Goal: Check status: Check status

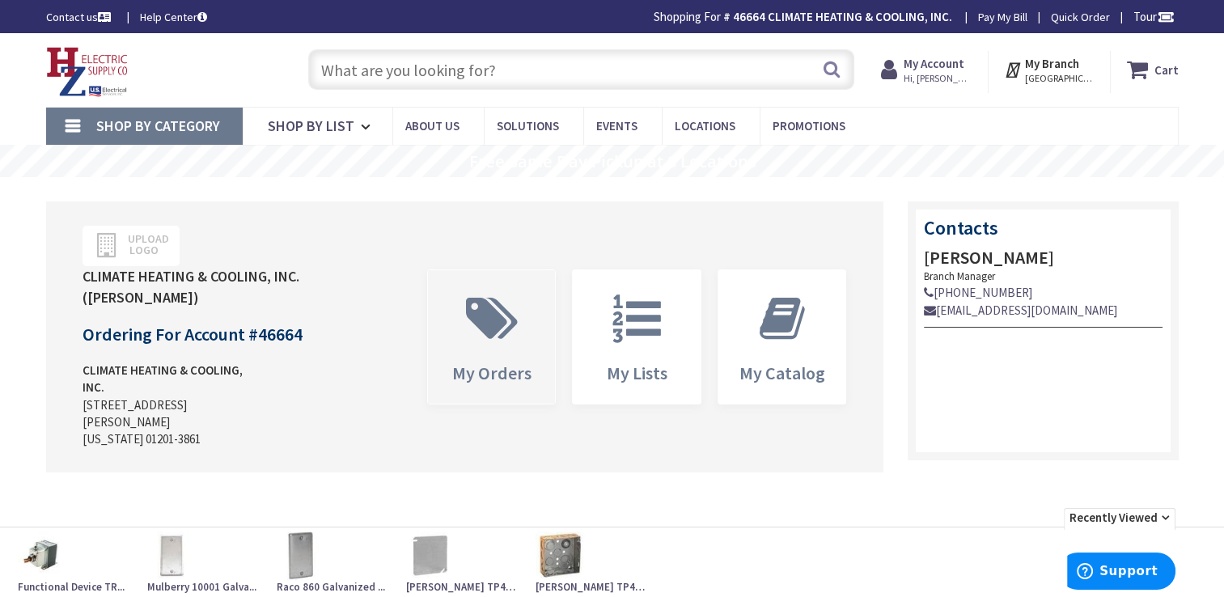
click at [487, 363] on span "My Orders" at bounding box center [491, 373] width 79 height 23
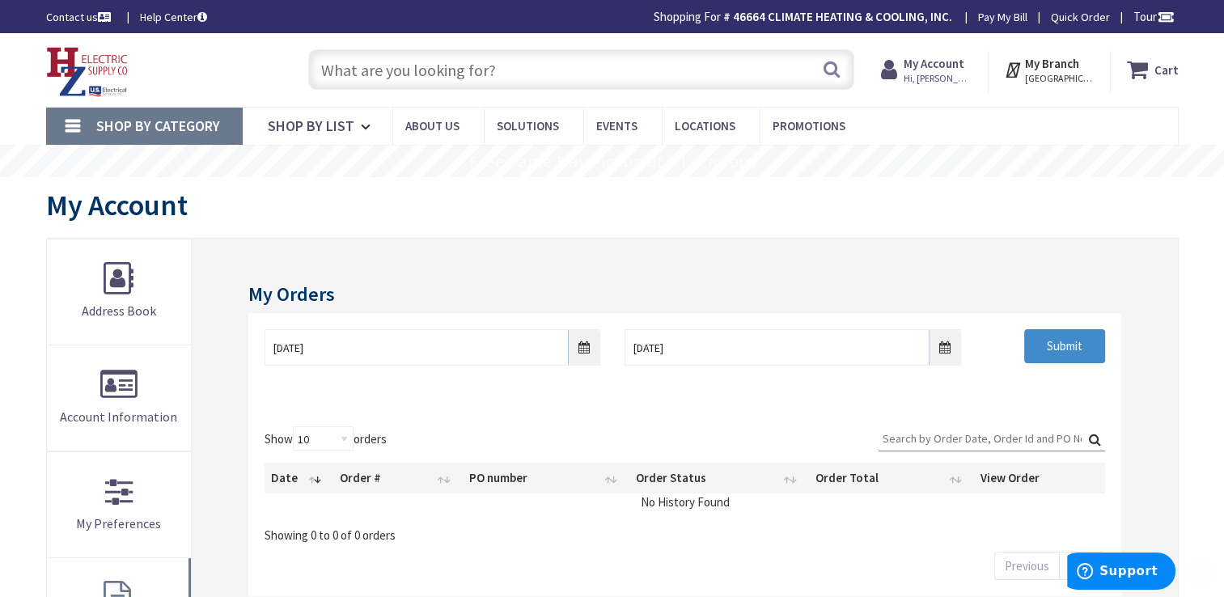
scroll to position [172, 0]
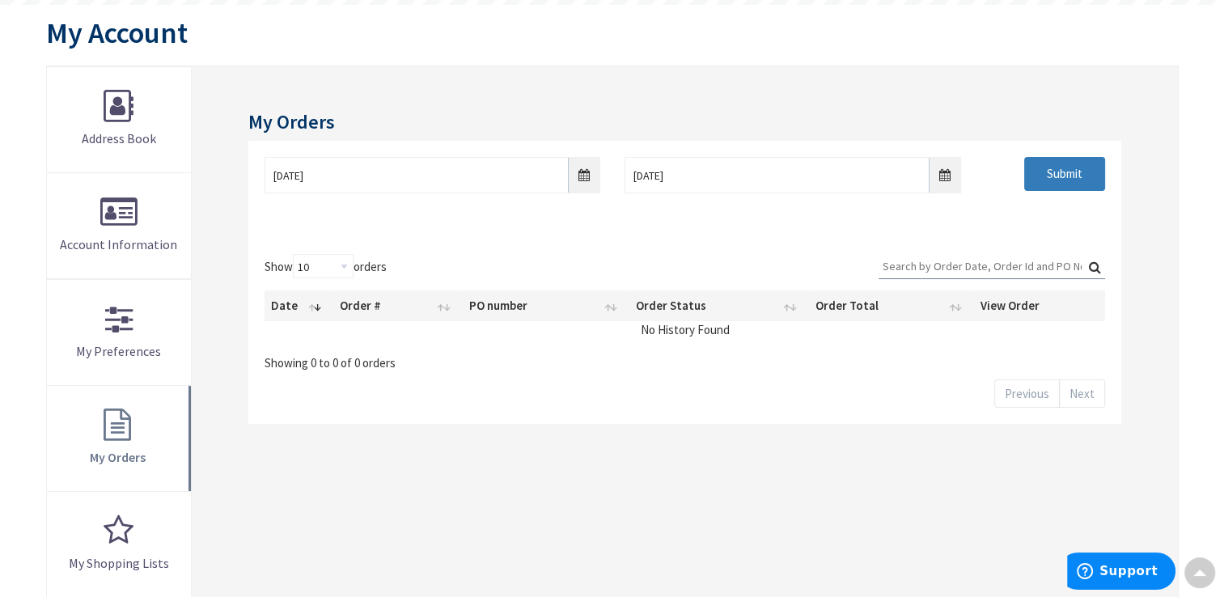
click at [1058, 180] on input "Submit" at bounding box center [1064, 174] width 81 height 34
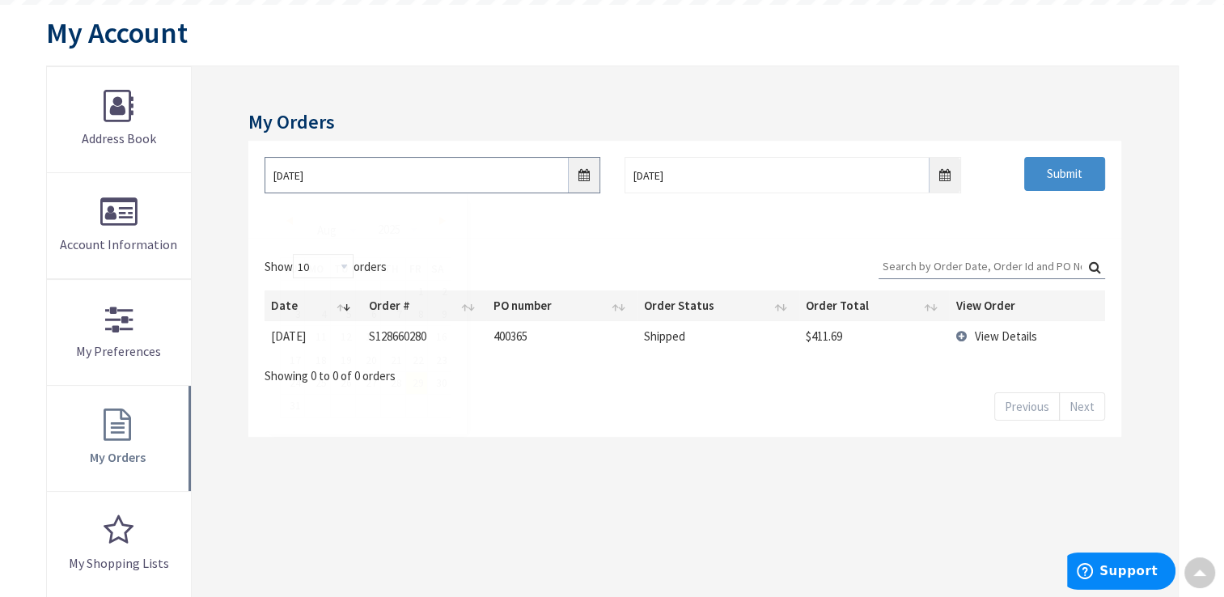
click at [592, 169] on input "8/29/2025" at bounding box center [433, 175] width 336 height 36
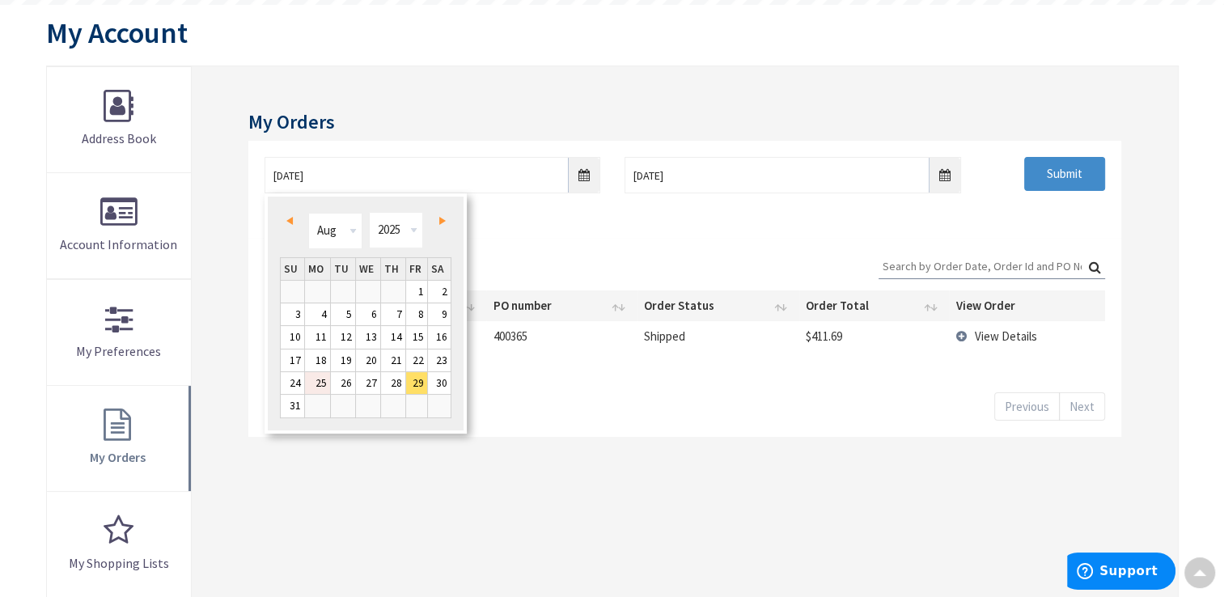
click at [322, 388] on link "25" at bounding box center [317, 383] width 25 height 22
type input "08/25/2025"
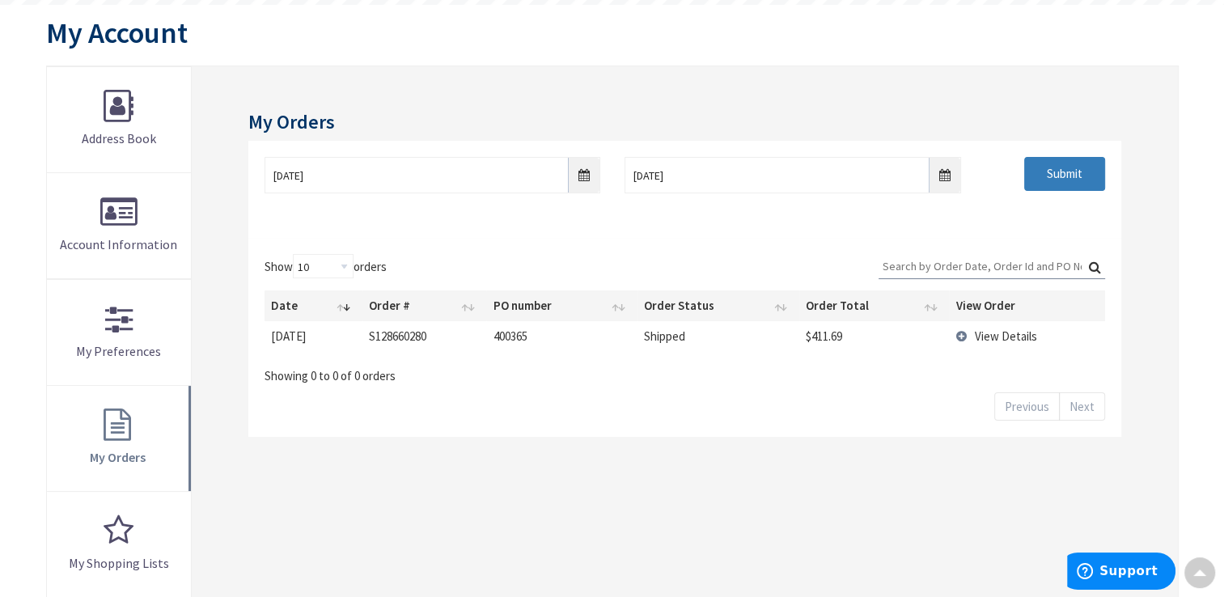
click at [1059, 181] on input "Submit" at bounding box center [1064, 174] width 81 height 34
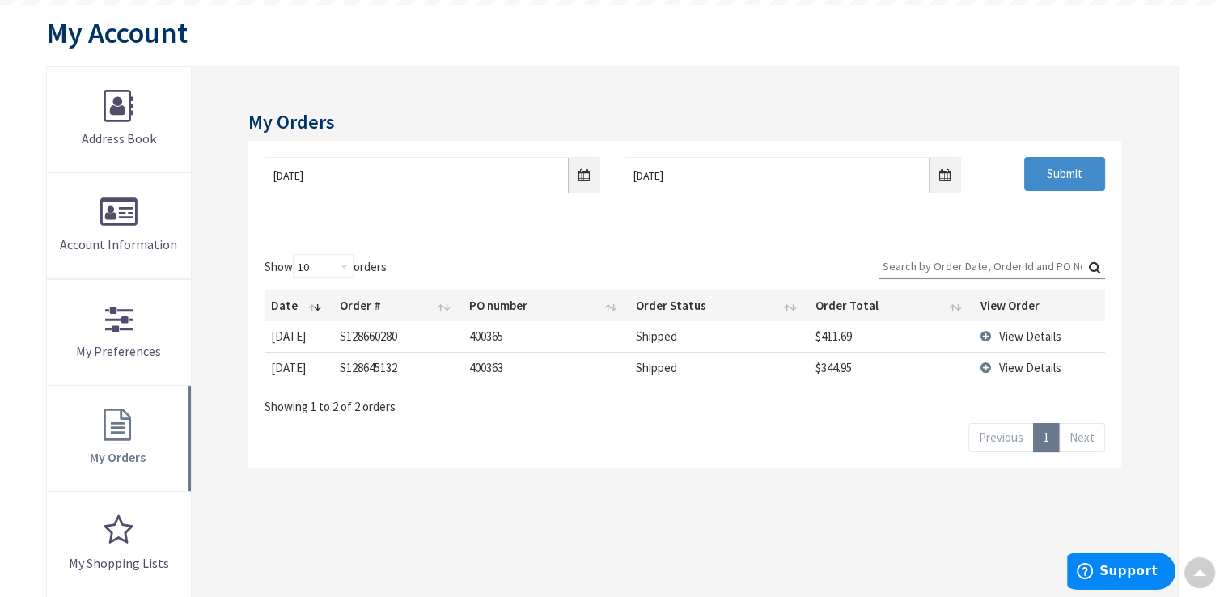
click at [1020, 336] on span "View Details" at bounding box center [1030, 336] width 62 height 15
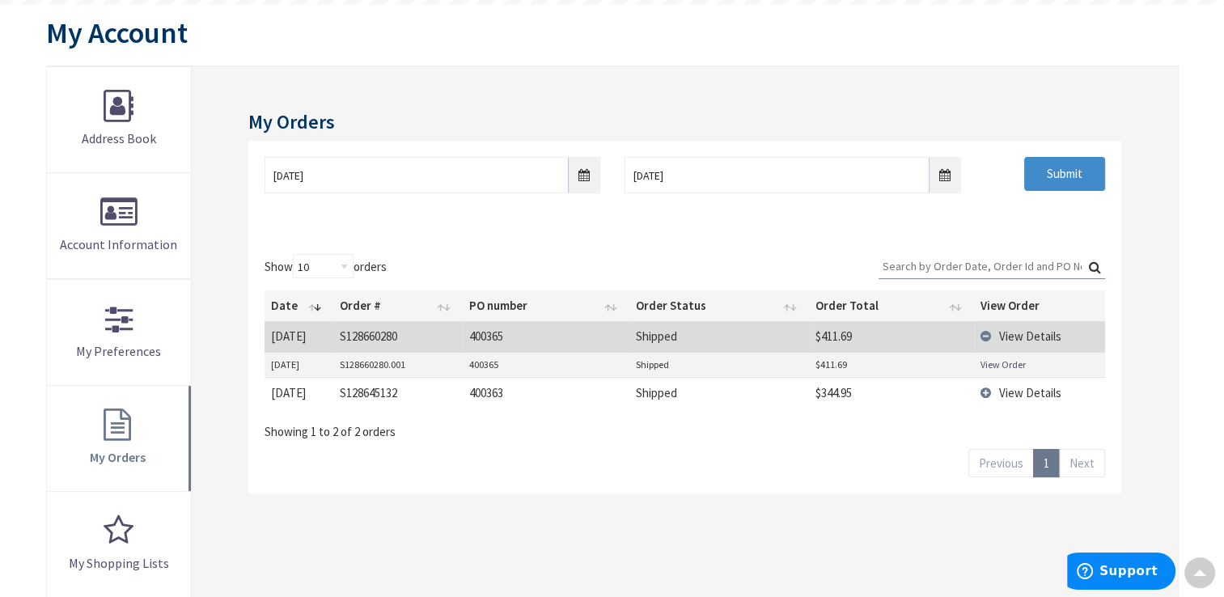
click at [1013, 364] on link "View Order" at bounding box center [1003, 365] width 45 height 14
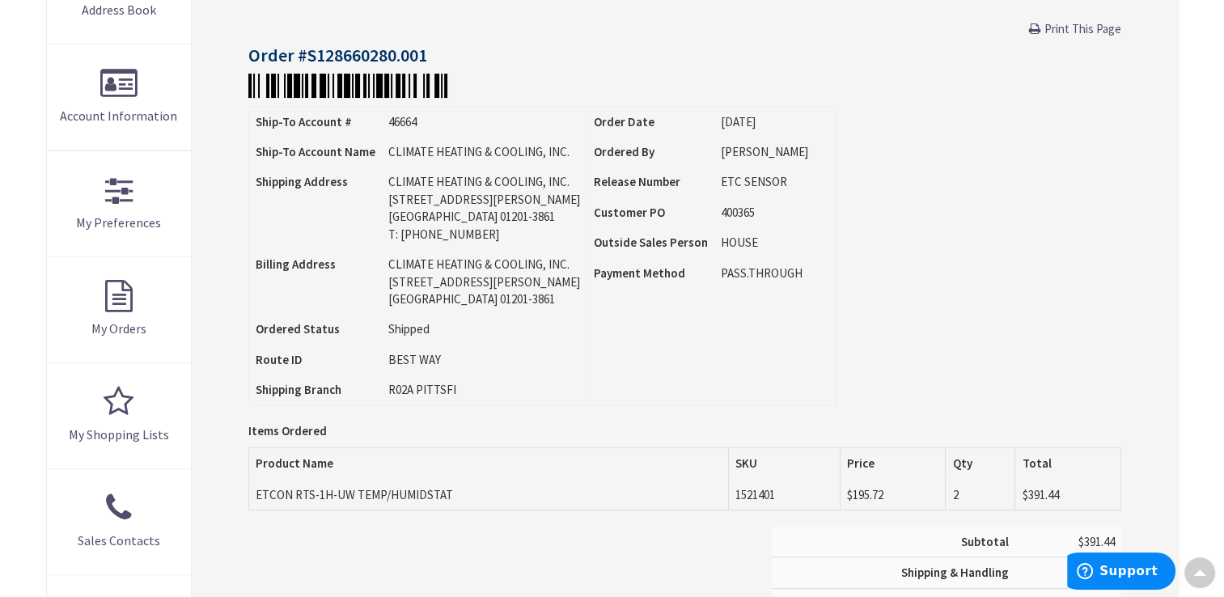
scroll to position [313, 0]
